Goal: Task Accomplishment & Management: Manage account settings

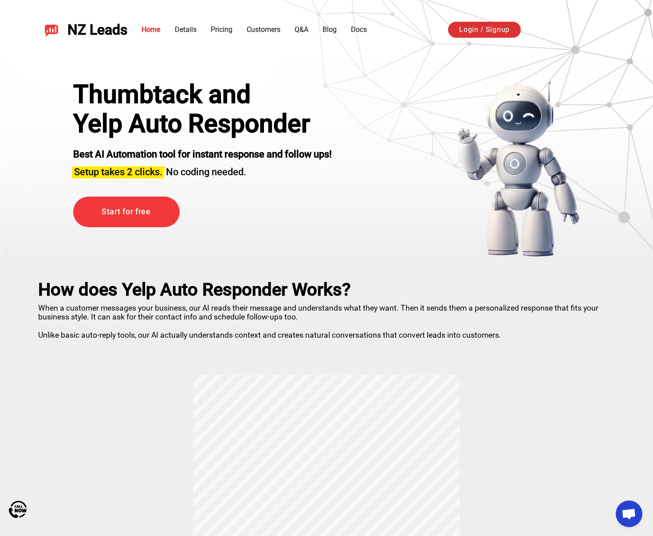
click at [457, 27] on link "Login / Signup" at bounding box center [484, 30] width 73 height 16
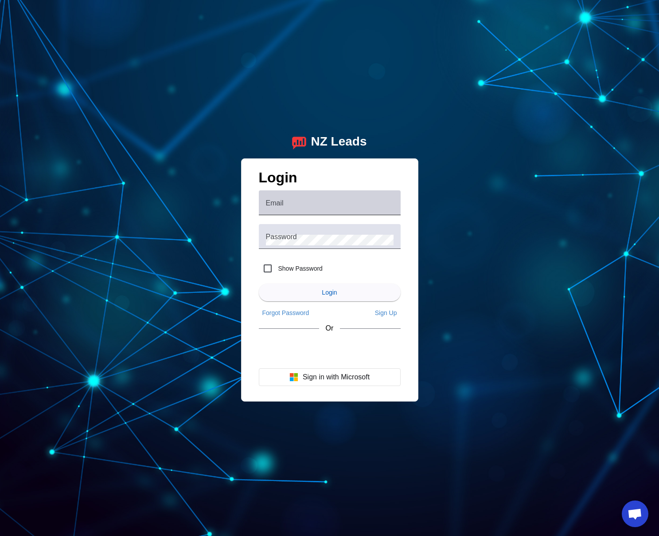
click at [348, 199] on div "Email" at bounding box center [330, 202] width 128 height 25
